Goal: Feedback & Contribution: Leave review/rating

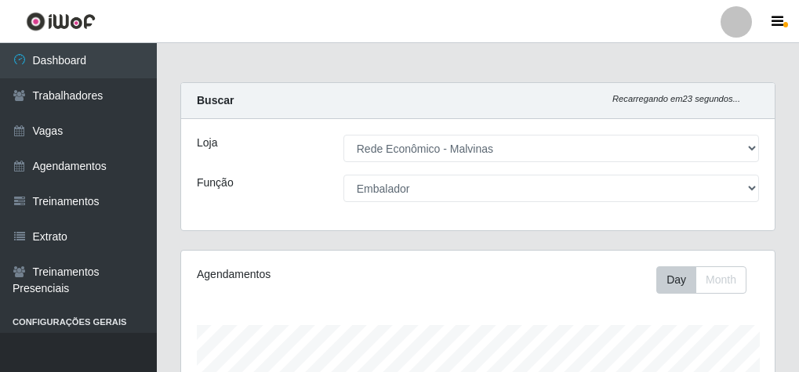
select select "194"
select select "1"
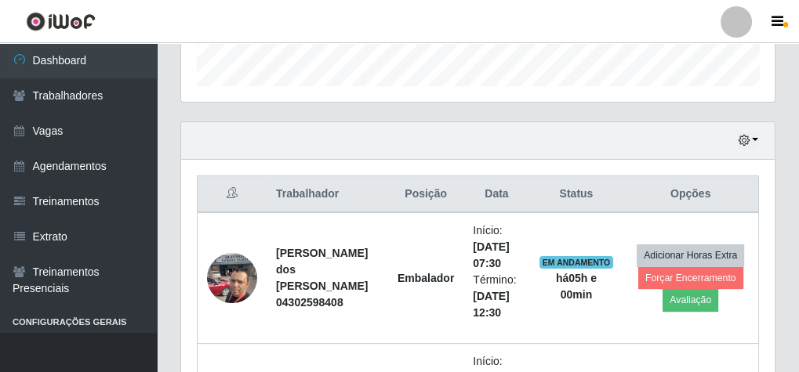
scroll to position [537, 0]
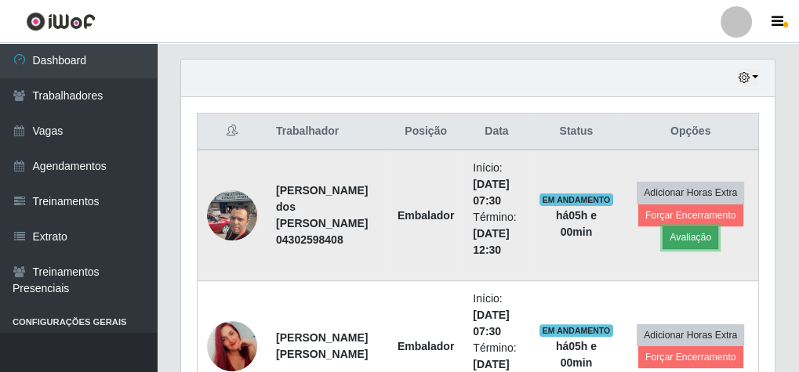
click at [665, 230] on button "Avaliação" at bounding box center [690, 238] width 56 height 22
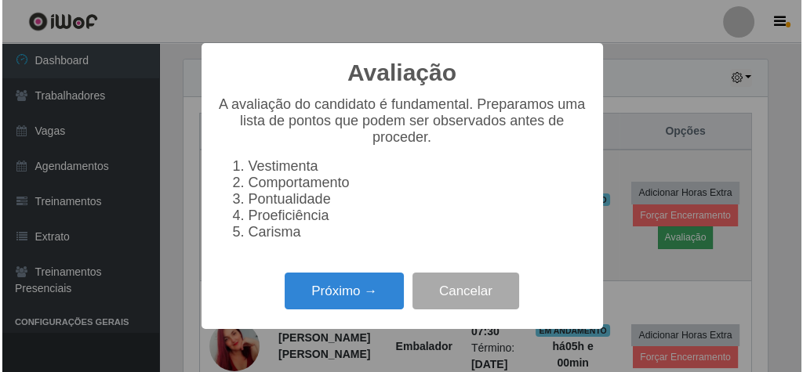
scroll to position [325, 588]
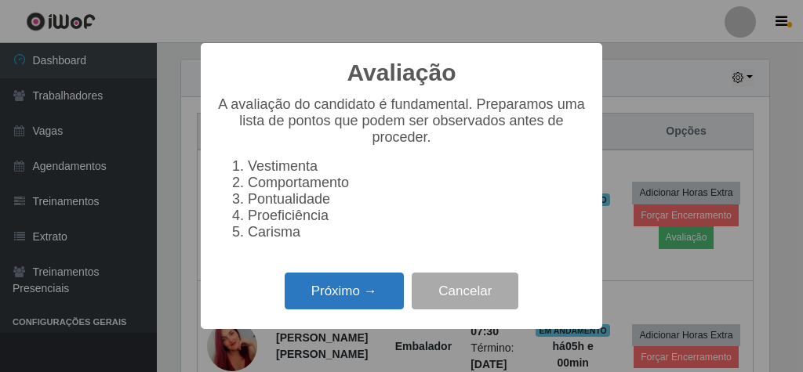
click at [368, 292] on button "Próximo →" at bounding box center [344, 291] width 119 height 37
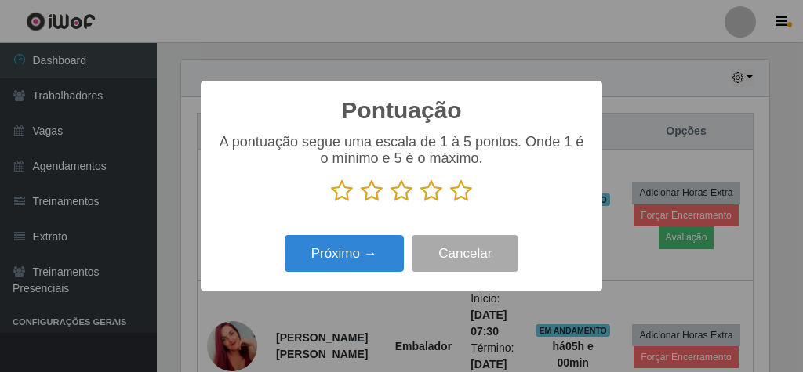
scroll to position [783516, 783252]
click at [459, 192] on icon at bounding box center [461, 191] width 22 height 24
click at [450, 203] on input "radio" at bounding box center [450, 203] width 0 height 0
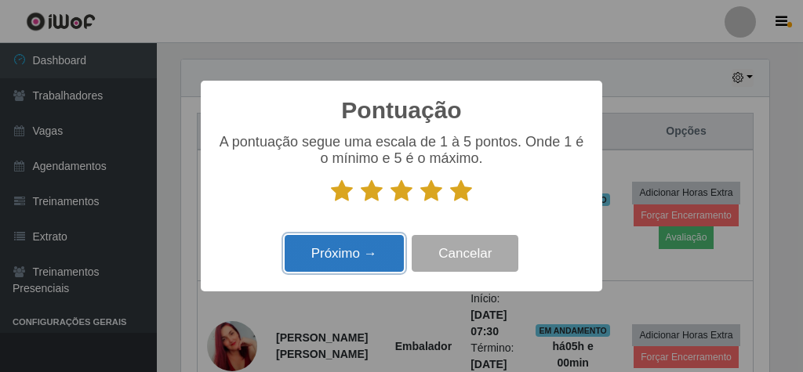
click at [379, 263] on button "Próximo →" at bounding box center [344, 253] width 119 height 37
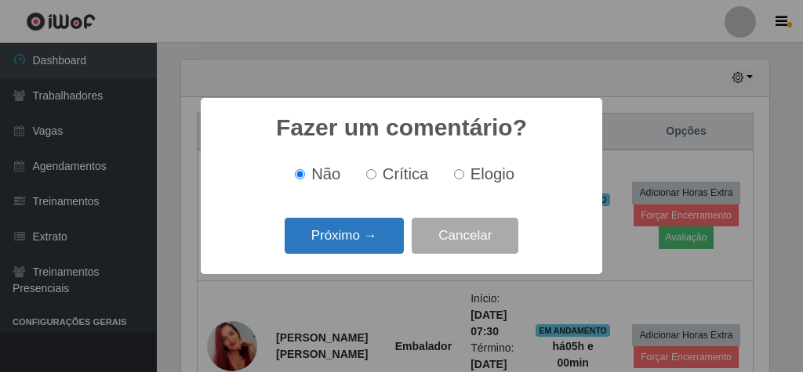
click at [372, 231] on button "Próximo →" at bounding box center [344, 236] width 119 height 37
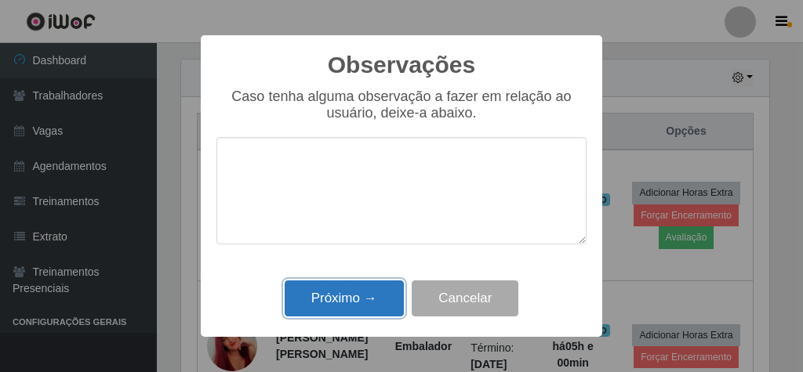
click at [370, 296] on button "Próximo →" at bounding box center [344, 299] width 119 height 37
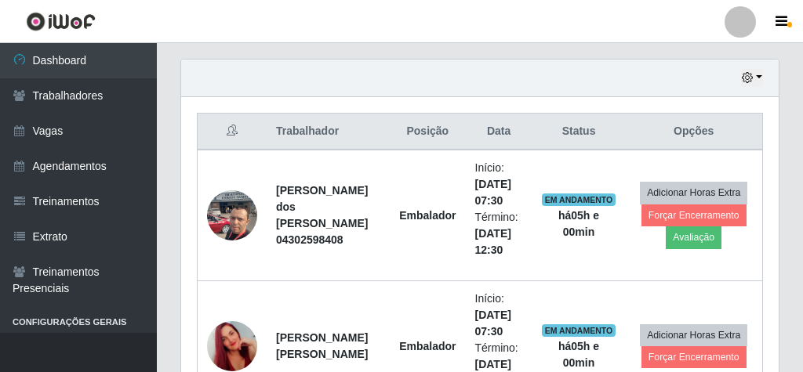
scroll to position [325, 593]
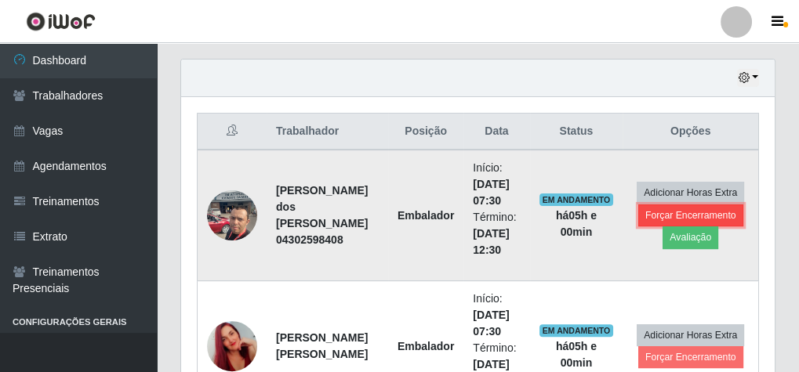
click at [711, 205] on button "Forçar Encerramento" at bounding box center [690, 216] width 105 height 22
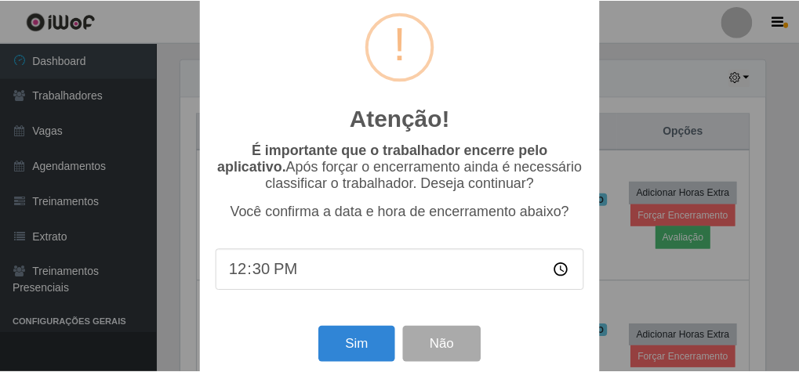
scroll to position [51, 0]
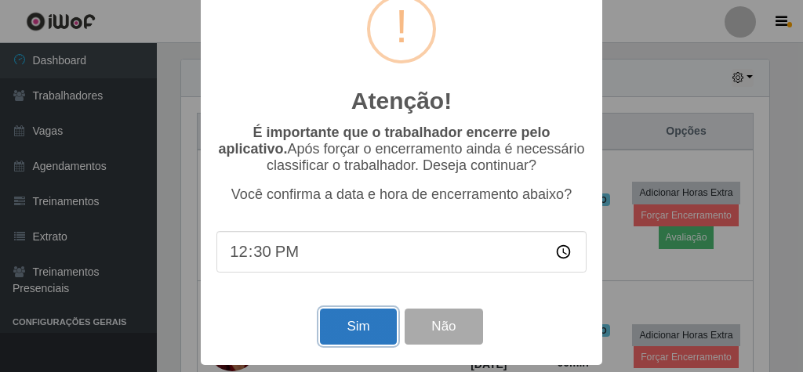
click at [359, 317] on button "Sim" at bounding box center [358, 327] width 76 height 37
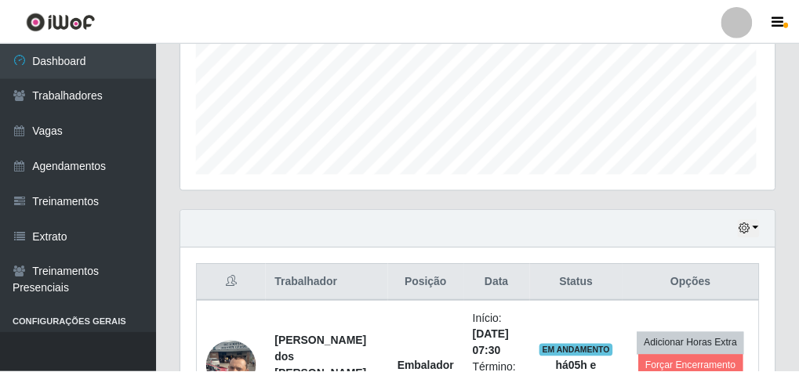
scroll to position [325, 588]
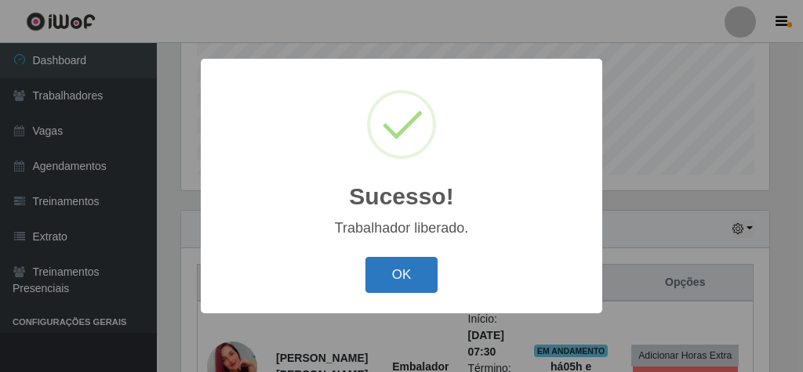
click at [405, 273] on button "OK" at bounding box center [401, 275] width 73 height 37
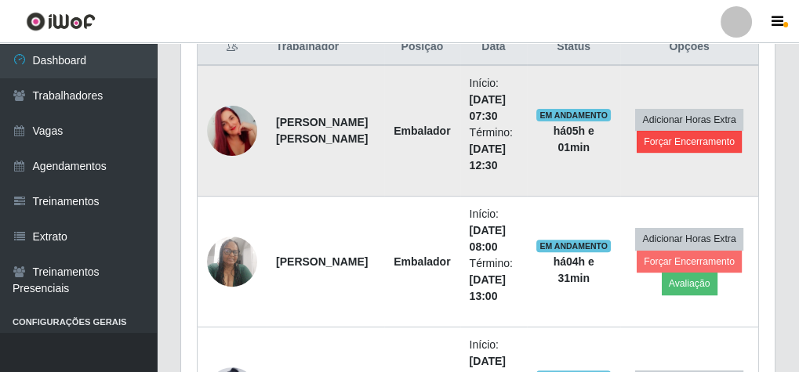
scroll to position [699, 0]
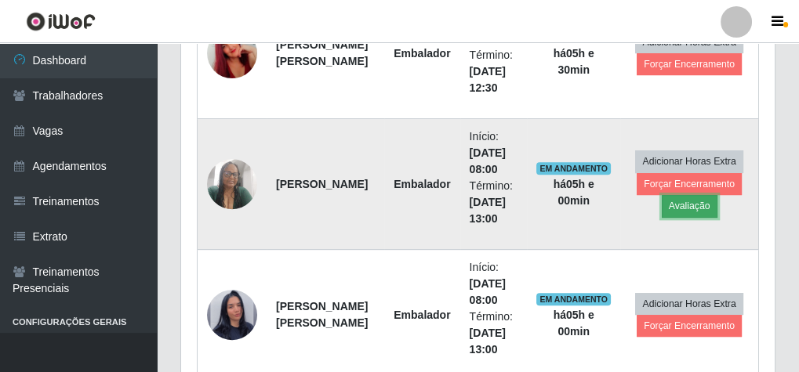
click at [675, 204] on button "Avaliação" at bounding box center [690, 206] width 56 height 22
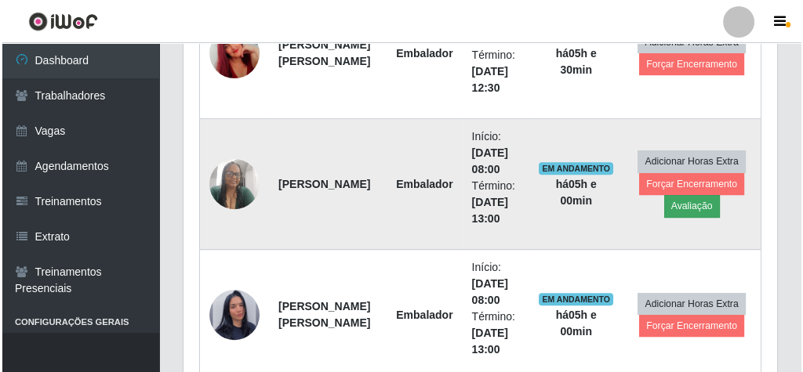
scroll to position [325, 588]
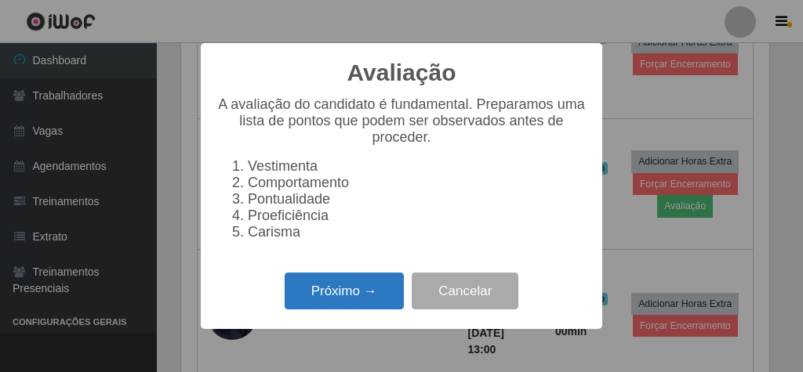
click at [386, 296] on button "Próximo →" at bounding box center [344, 291] width 119 height 37
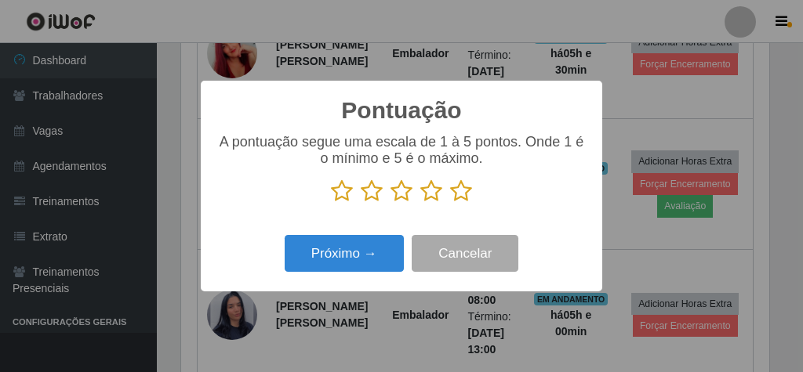
scroll to position [783516, 783252]
click at [373, 248] on button "Próximo →" at bounding box center [344, 253] width 119 height 37
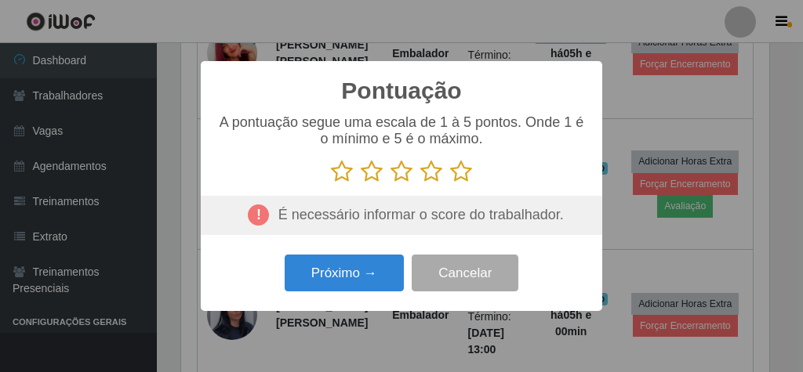
click at [463, 176] on icon at bounding box center [461, 172] width 22 height 24
click at [450, 183] on input "radio" at bounding box center [450, 183] width 0 height 0
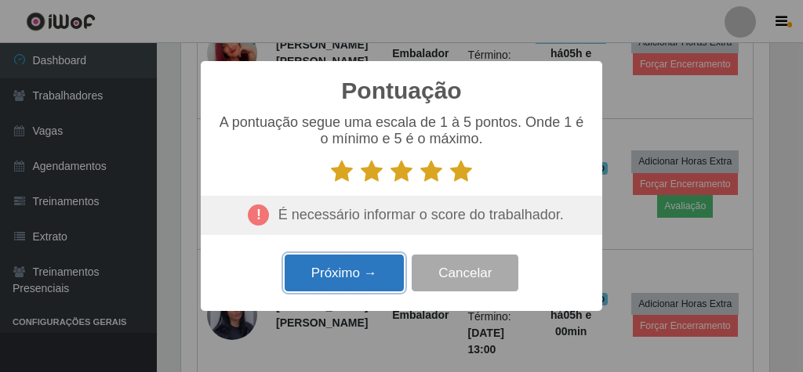
click at [351, 267] on button "Próximo →" at bounding box center [344, 273] width 119 height 37
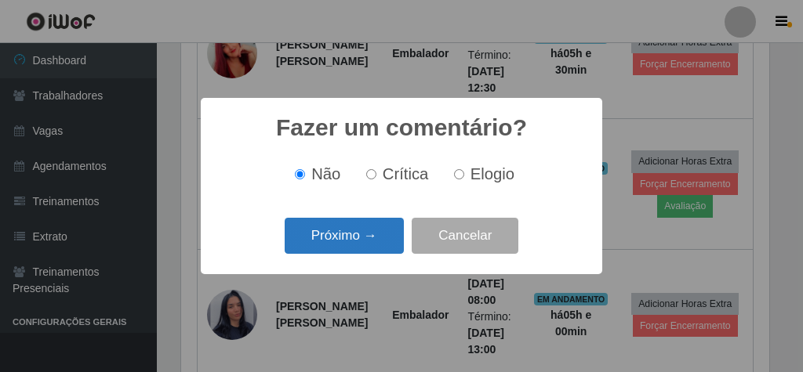
click at [389, 232] on button "Próximo →" at bounding box center [344, 236] width 119 height 37
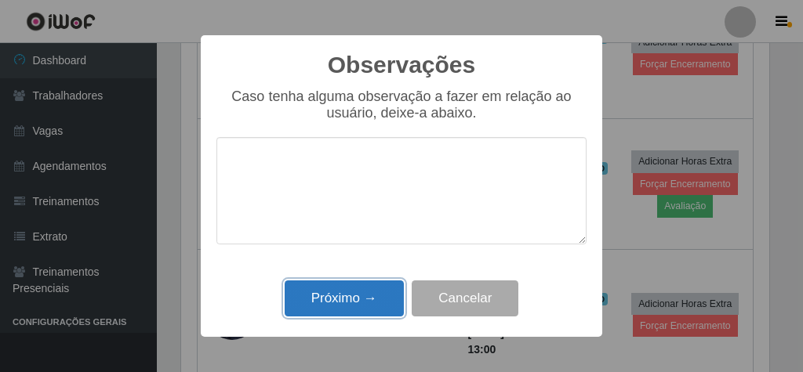
click at [348, 292] on button "Próximo →" at bounding box center [344, 299] width 119 height 37
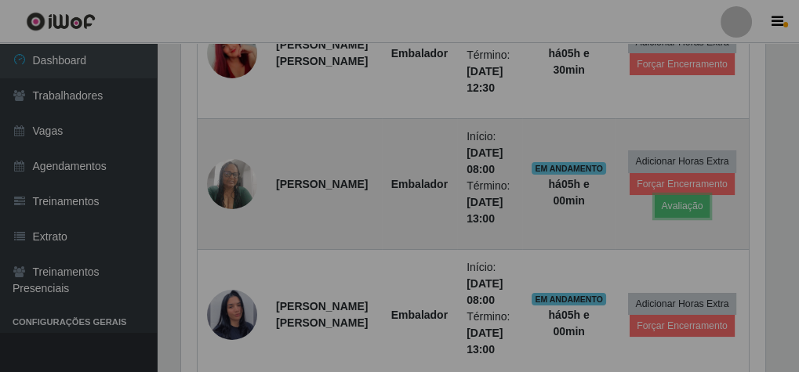
scroll to position [325, 593]
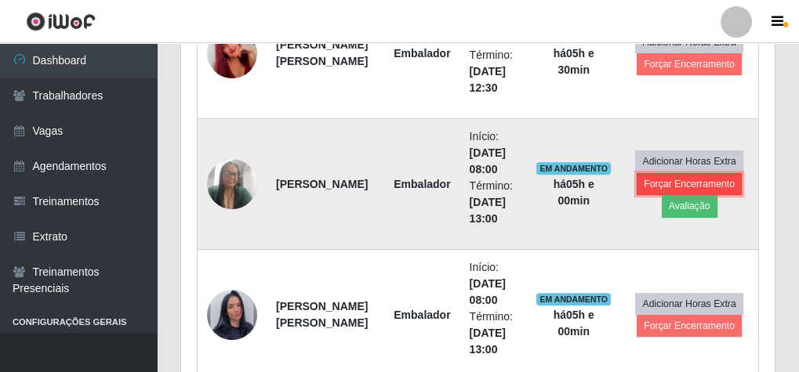
click at [673, 174] on button "Forçar Encerramento" at bounding box center [688, 184] width 105 height 22
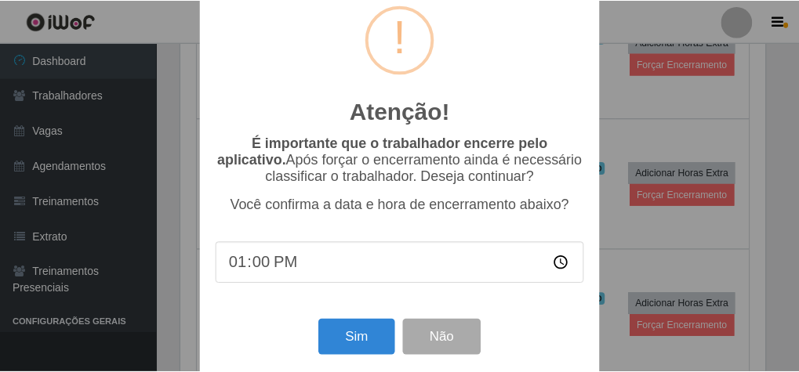
scroll to position [51, 0]
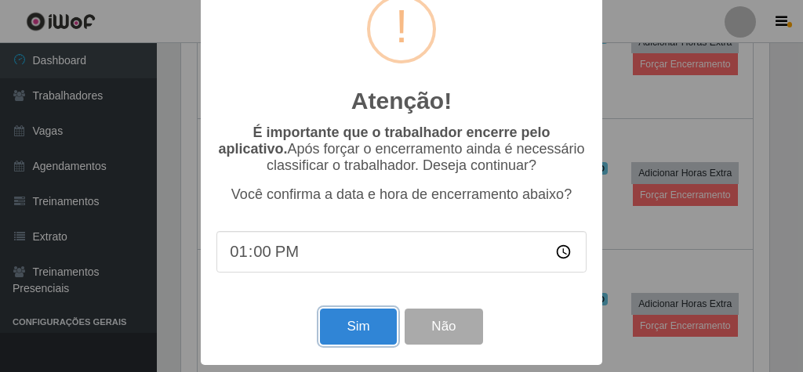
drag, startPoint x: 357, startPoint y: 329, endPoint x: 345, endPoint y: 329, distance: 12.5
click at [355, 329] on button "Sim" at bounding box center [358, 327] width 76 height 37
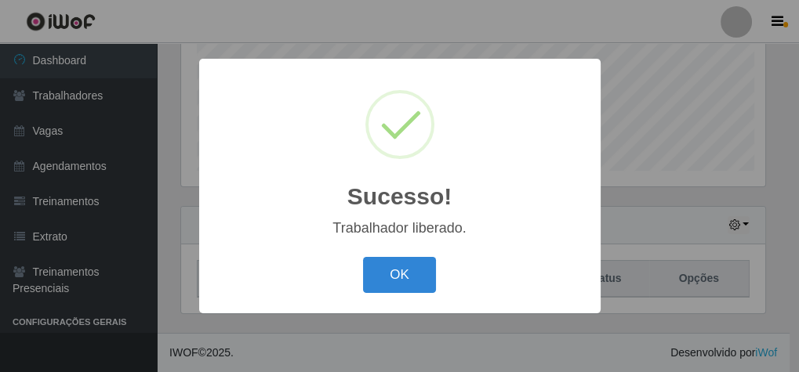
scroll to position [325, 588]
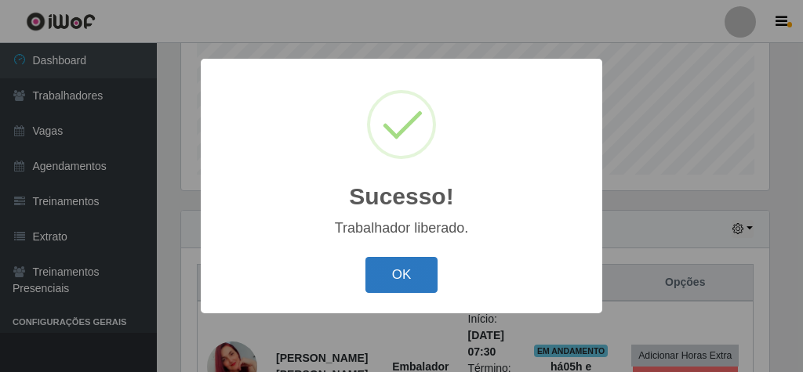
click at [400, 288] on button "OK" at bounding box center [401, 275] width 73 height 37
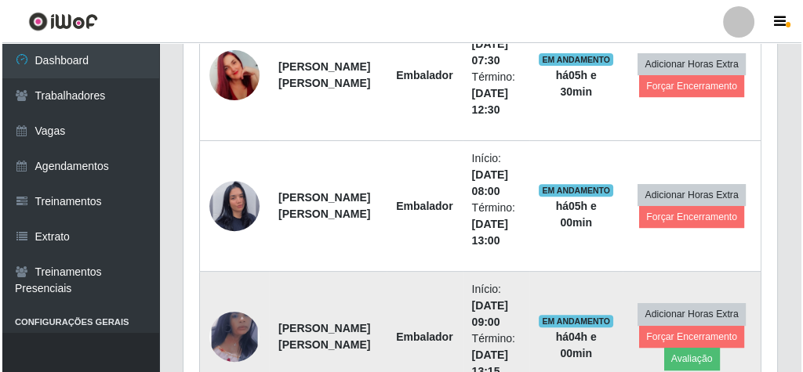
scroll to position [699, 0]
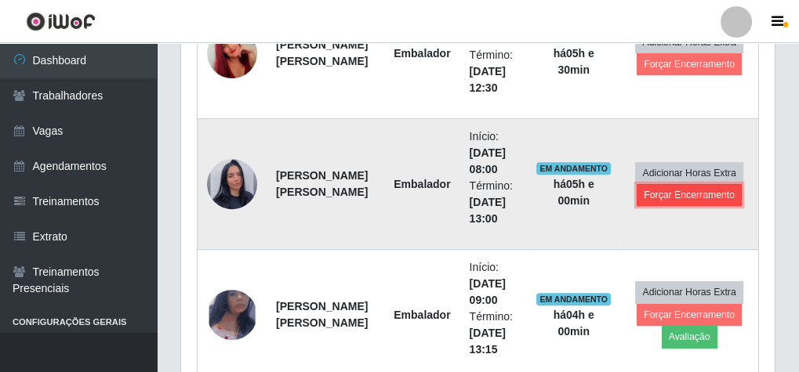
click at [671, 190] on button "Forçar Encerramento" at bounding box center [688, 195] width 105 height 22
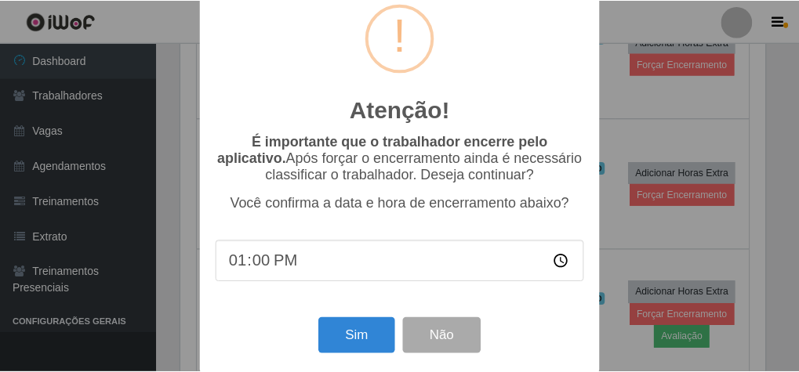
scroll to position [51, 0]
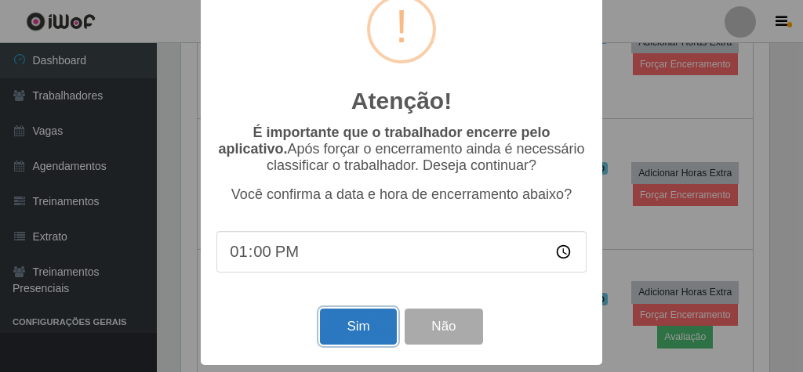
click at [355, 321] on button "Sim" at bounding box center [358, 327] width 76 height 37
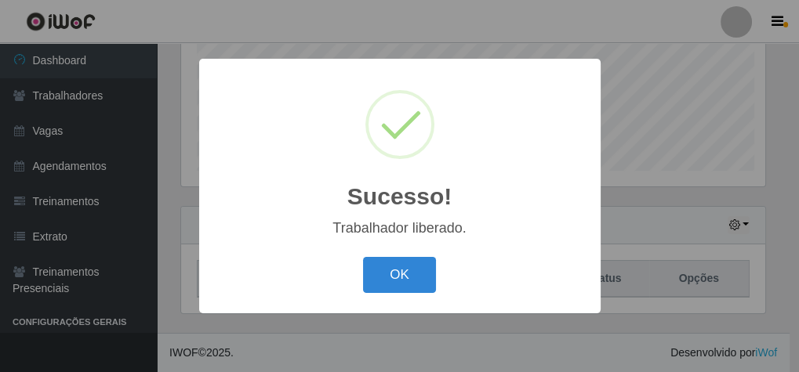
scroll to position [325, 588]
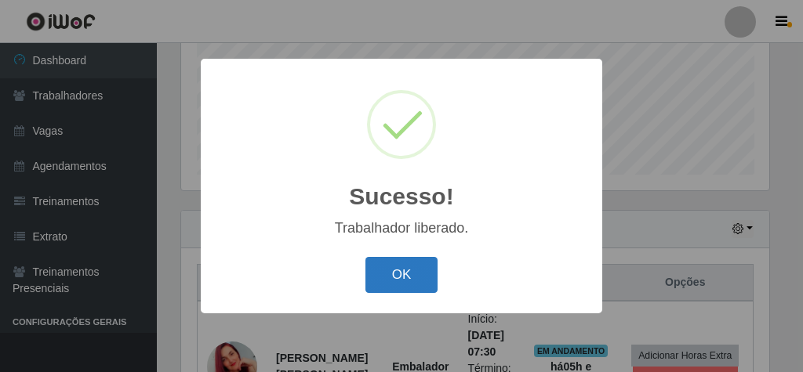
click at [397, 277] on button "OK" at bounding box center [401, 275] width 73 height 37
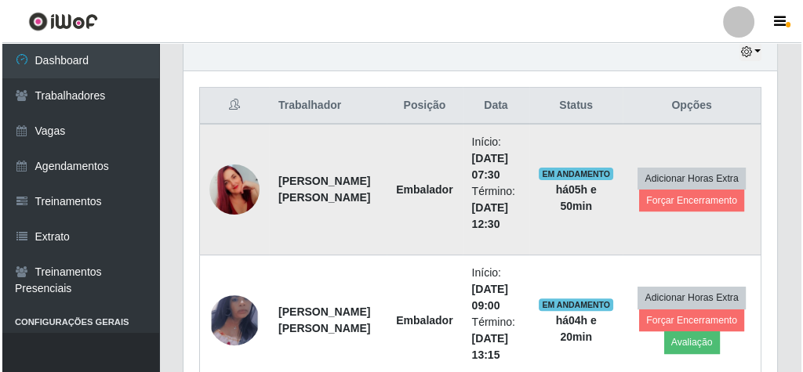
scroll to position [574, 0]
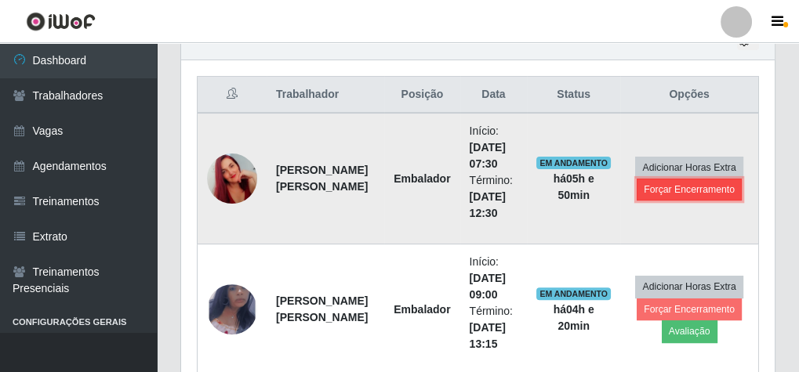
click at [691, 183] on button "Forçar Encerramento" at bounding box center [688, 190] width 105 height 22
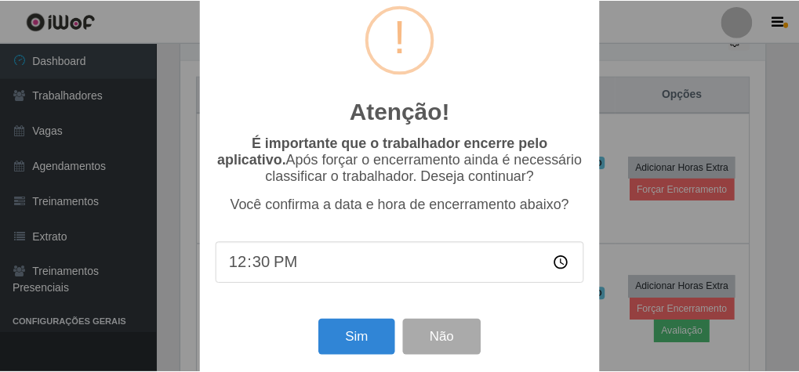
scroll to position [51, 0]
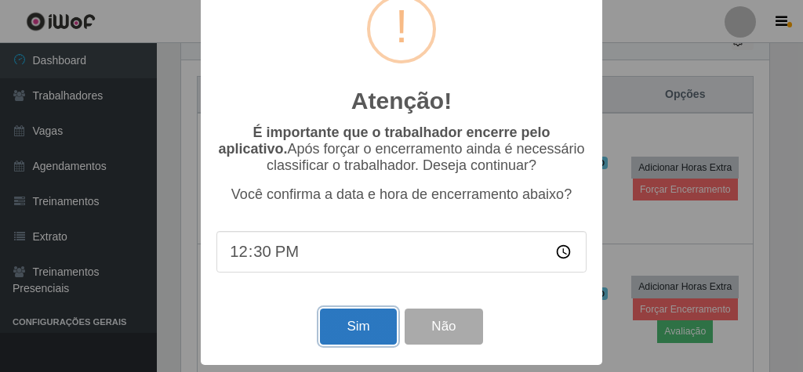
click at [371, 324] on button "Sim" at bounding box center [358, 327] width 76 height 37
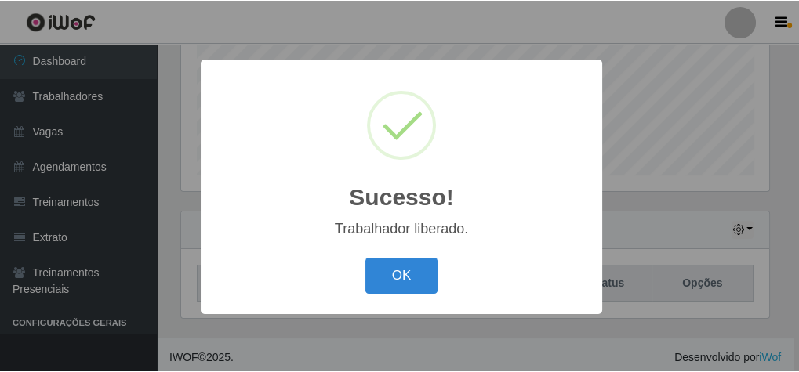
scroll to position [325, 588]
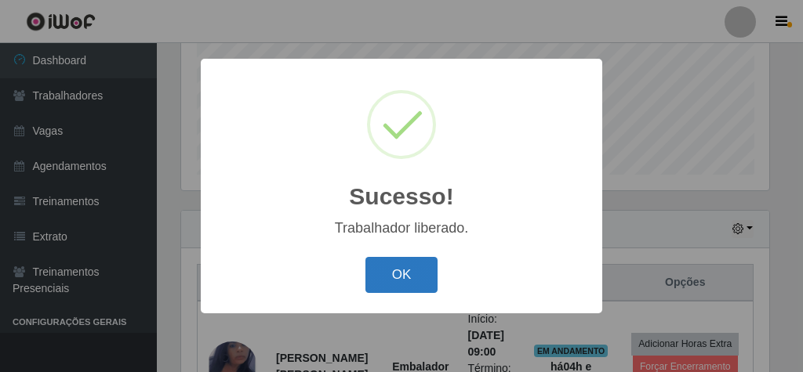
click at [394, 278] on button "OK" at bounding box center [401, 275] width 73 height 37
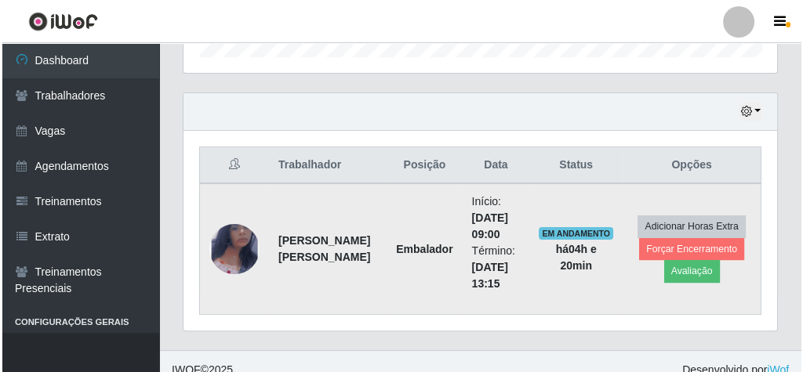
scroll to position [517, 0]
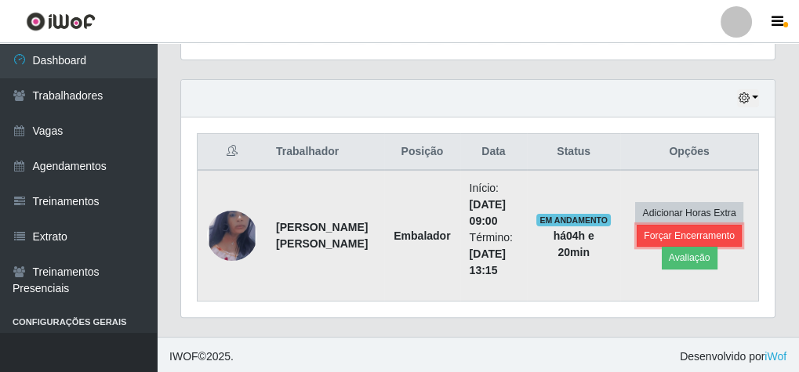
click at [677, 231] on button "Forçar Encerramento" at bounding box center [688, 236] width 105 height 22
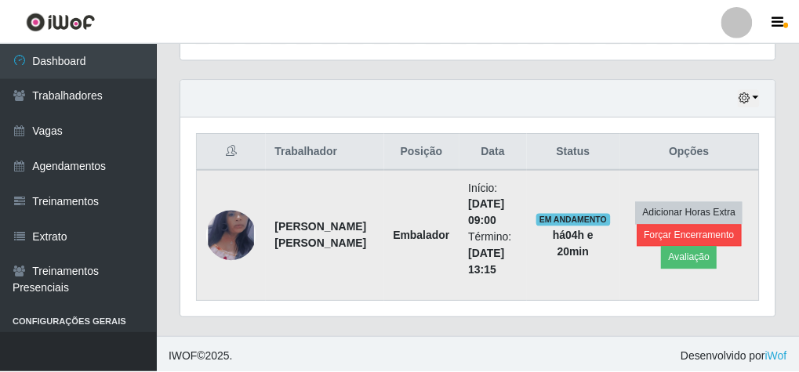
scroll to position [325, 588]
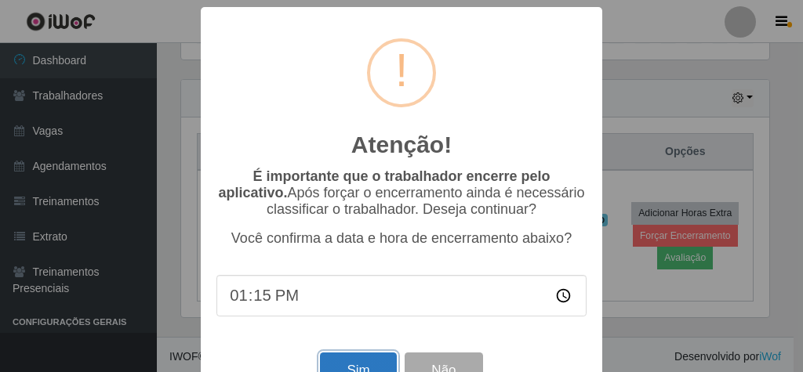
click at [365, 364] on button "Sim" at bounding box center [358, 371] width 76 height 37
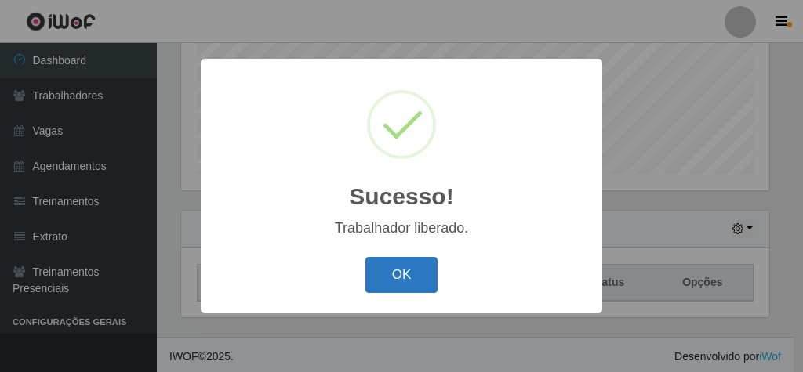
click at [378, 268] on button "OK" at bounding box center [401, 275] width 73 height 37
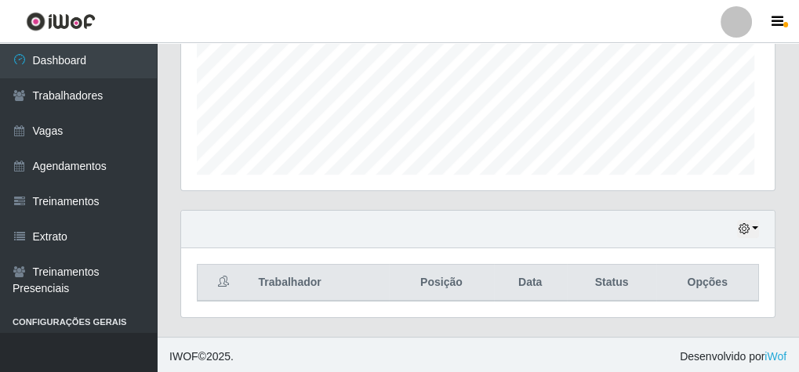
scroll to position [0, 0]
